Goal: Task Accomplishment & Management: Manage account settings

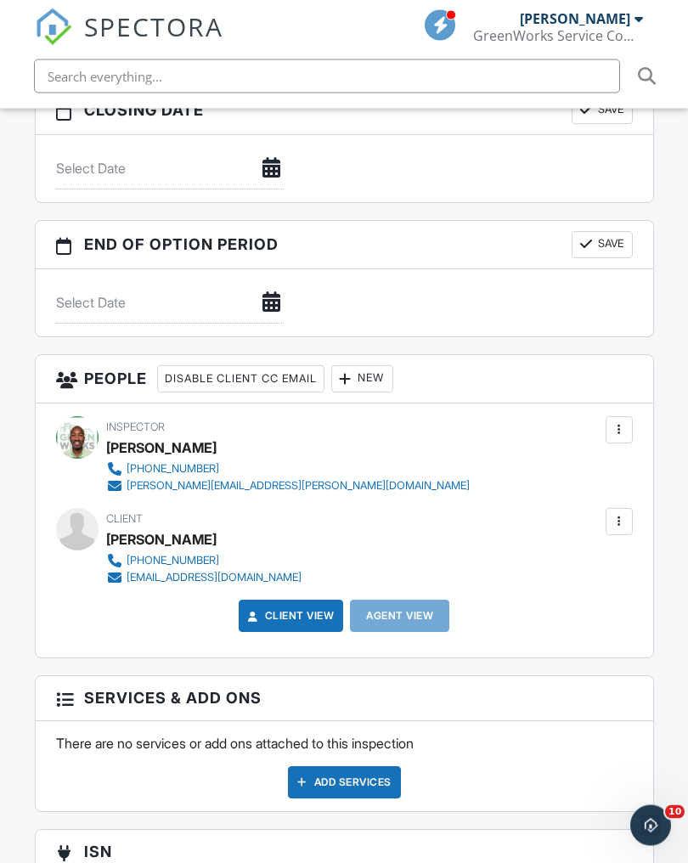
scroll to position [2004, 0]
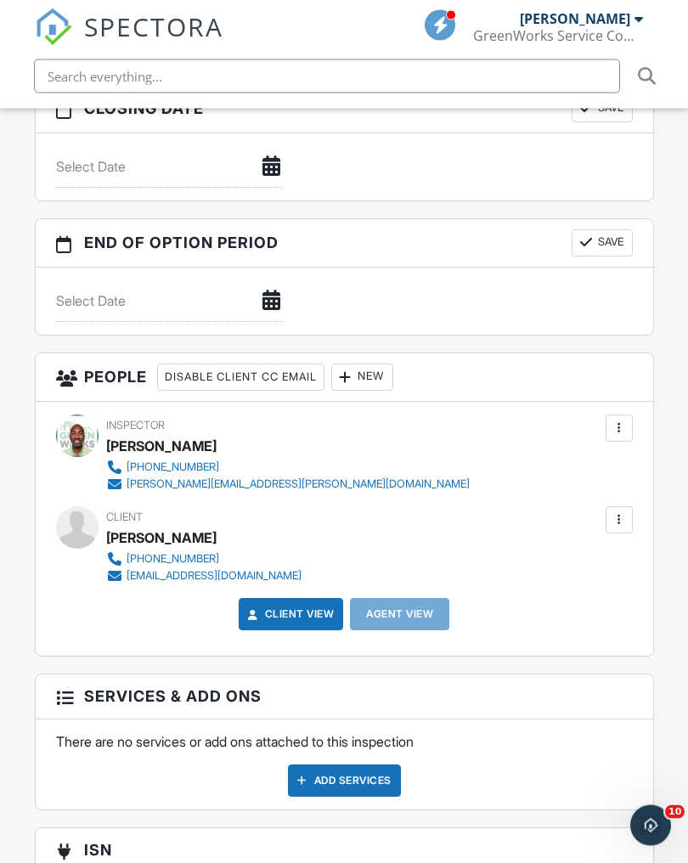
click at [385, 375] on div "New" at bounding box center [362, 377] width 62 height 27
click at [375, 372] on div "New" at bounding box center [362, 377] width 62 height 27
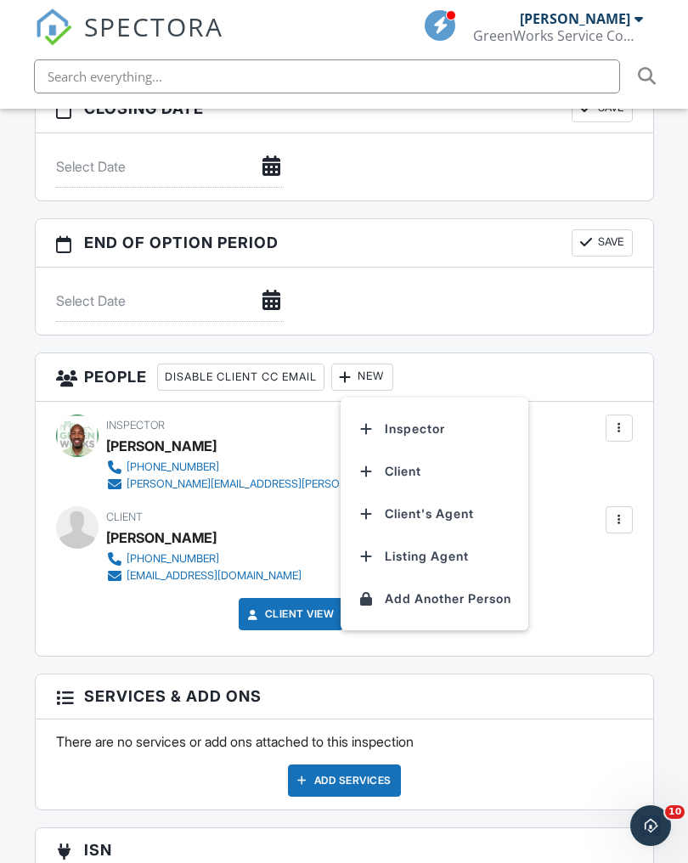
click at [473, 516] on li "Client's Agent" at bounding box center [434, 514] width 167 height 42
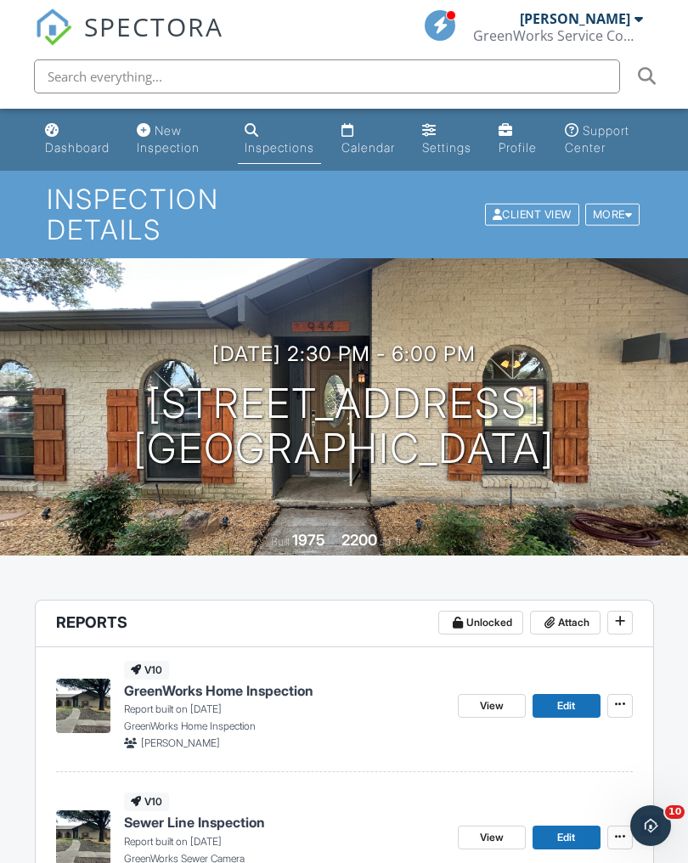
scroll to position [161, 0]
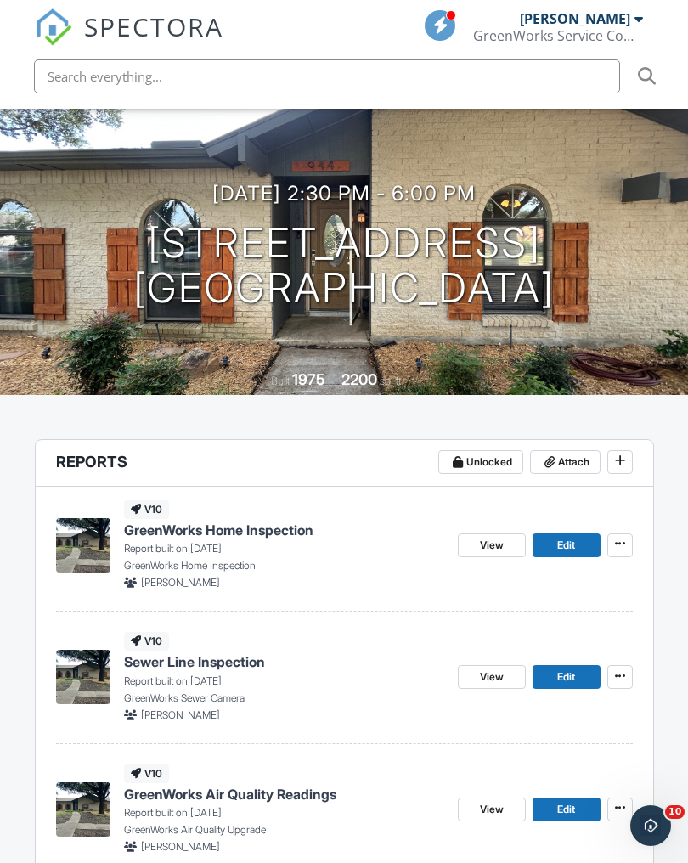
click at [494, 550] on span "View" at bounding box center [492, 545] width 24 height 17
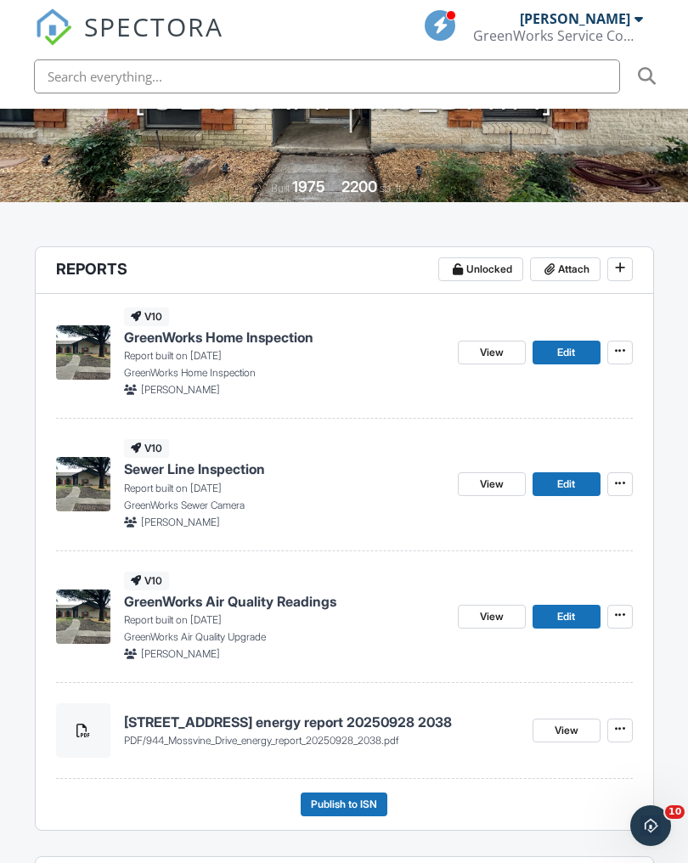
scroll to position [360, 0]
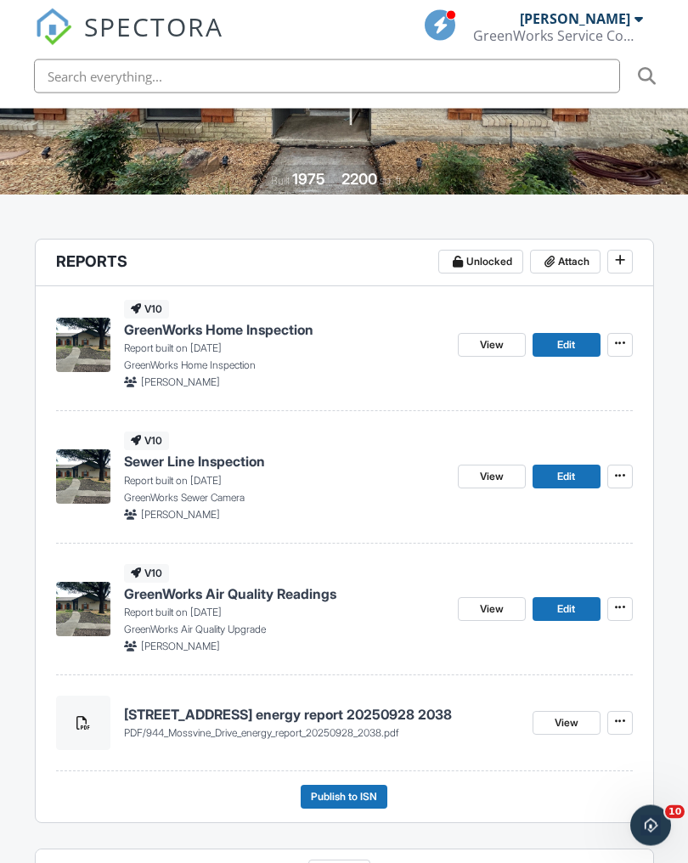
click at [363, 796] on span "Publish to ISN" at bounding box center [344, 797] width 66 height 17
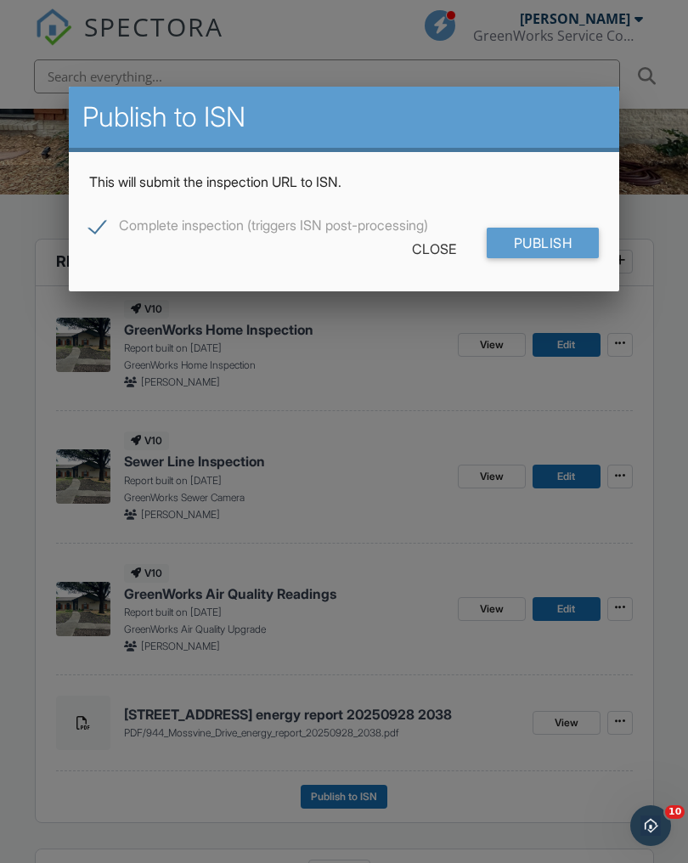
click at [437, 247] on div "Close" at bounding box center [434, 249] width 99 height 31
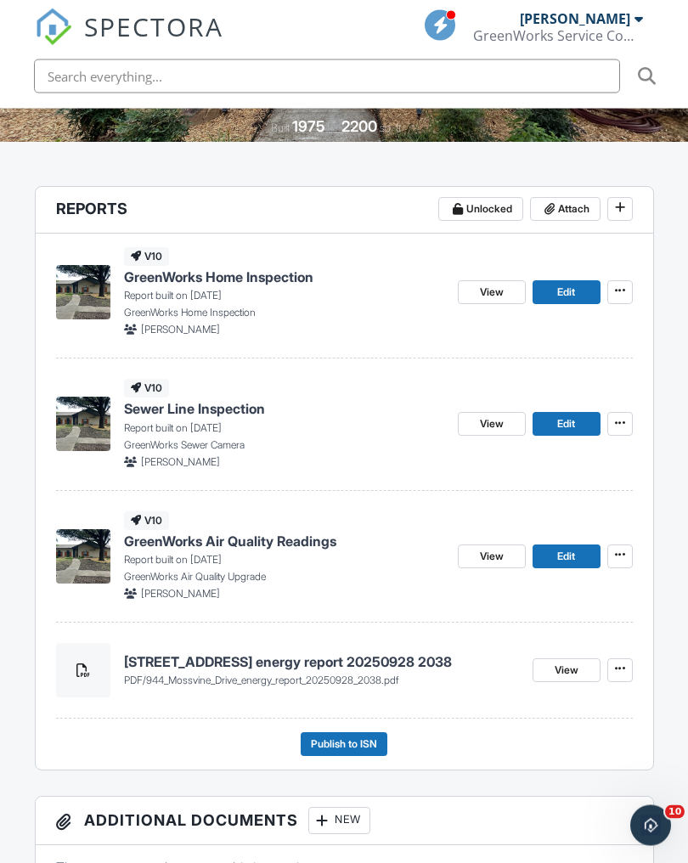
click at [578, 205] on span "Attach" at bounding box center [573, 209] width 31 height 17
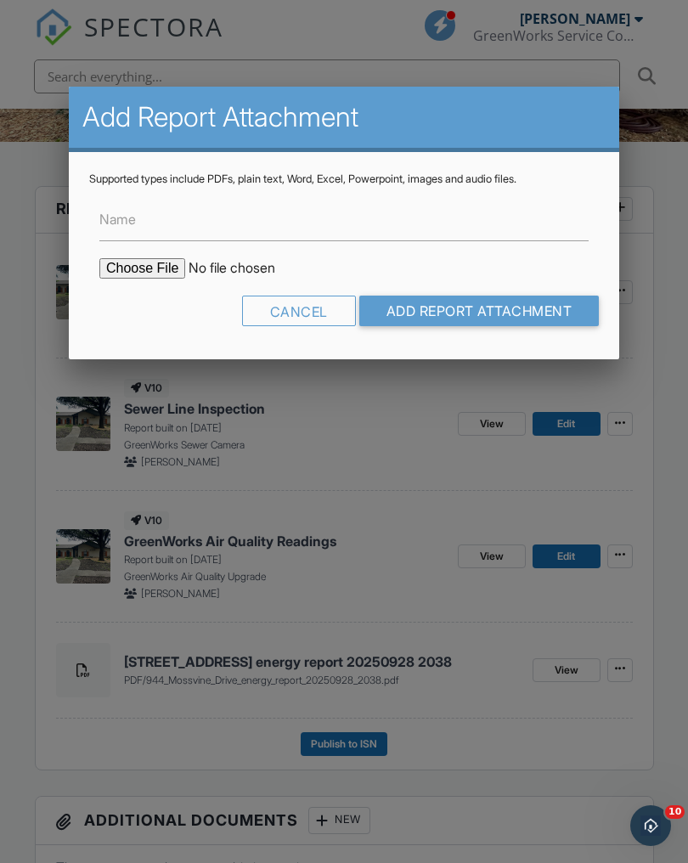
click at [313, 310] on div "Cancel" at bounding box center [299, 311] width 114 height 31
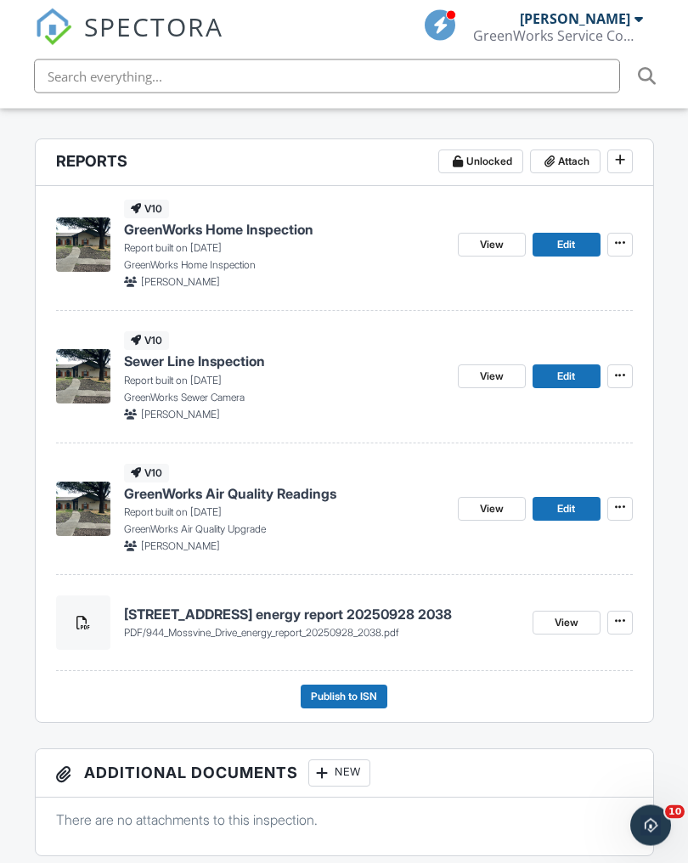
scroll to position [476, 0]
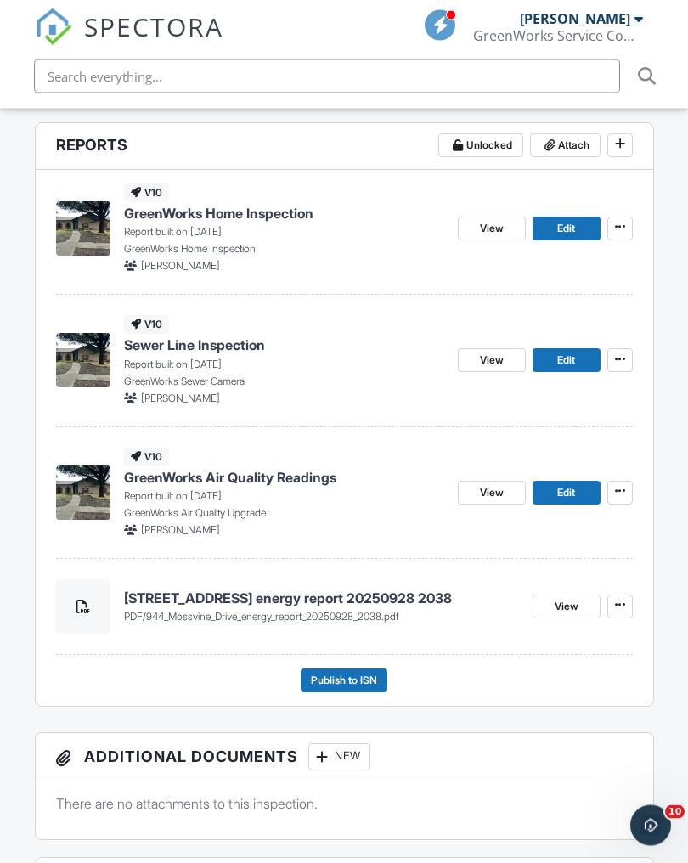
click at [364, 677] on span "Publish to ISN" at bounding box center [344, 681] width 66 height 17
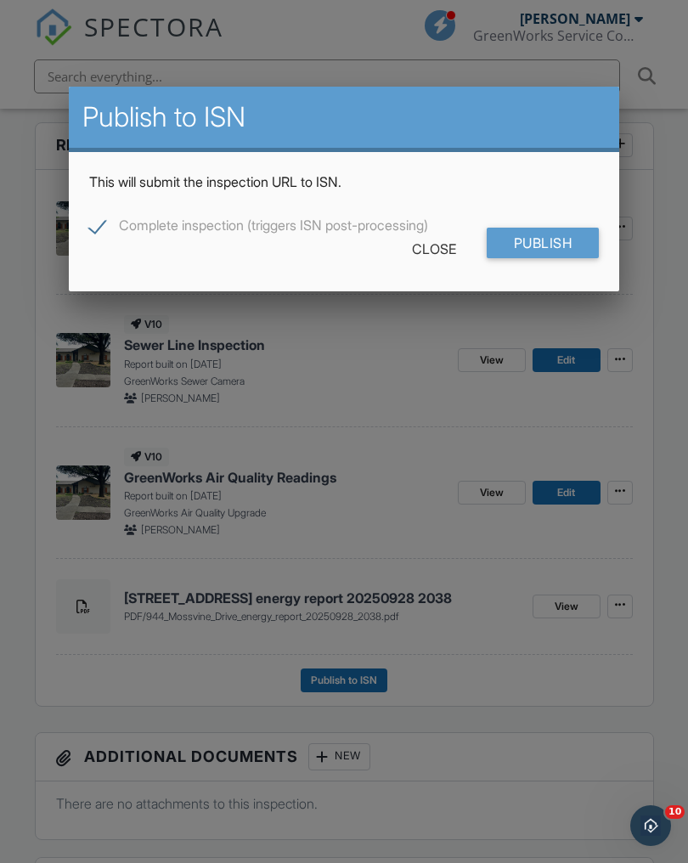
click at [563, 244] on input "Publish" at bounding box center [543, 243] width 113 height 31
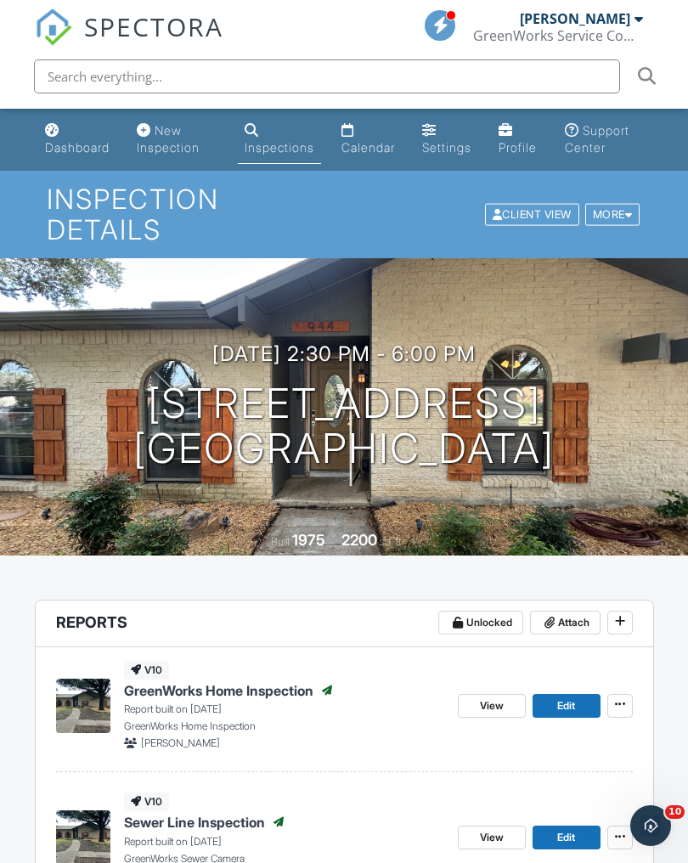
scroll to position [21, 0]
